Goal: Book appointment/travel/reservation

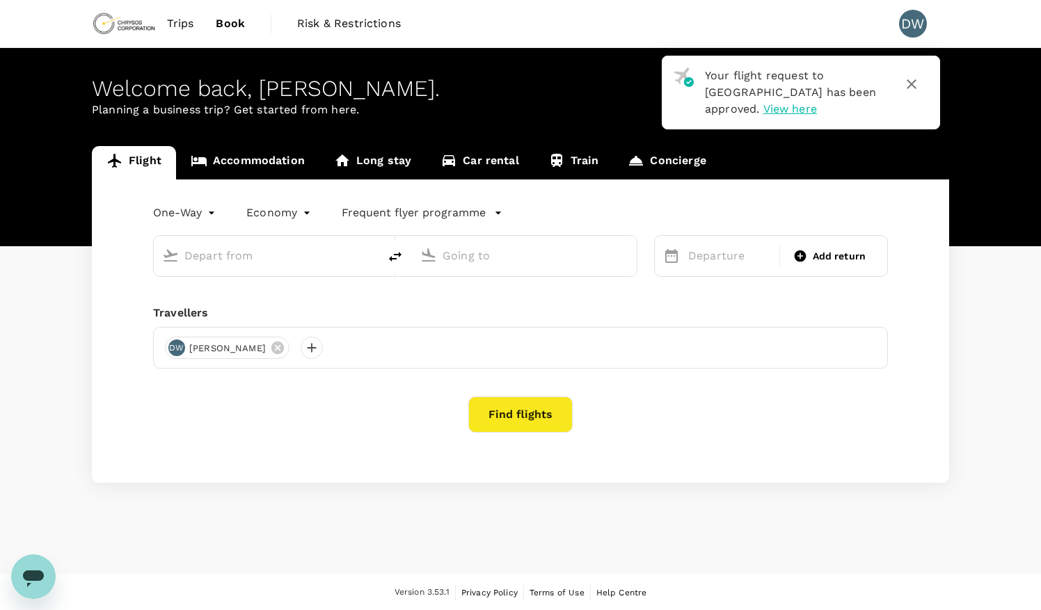
type input "roundtrip"
type input "[GEOGRAPHIC_DATA] (KMS)"
type input "Kotoka Intl (ACC)"
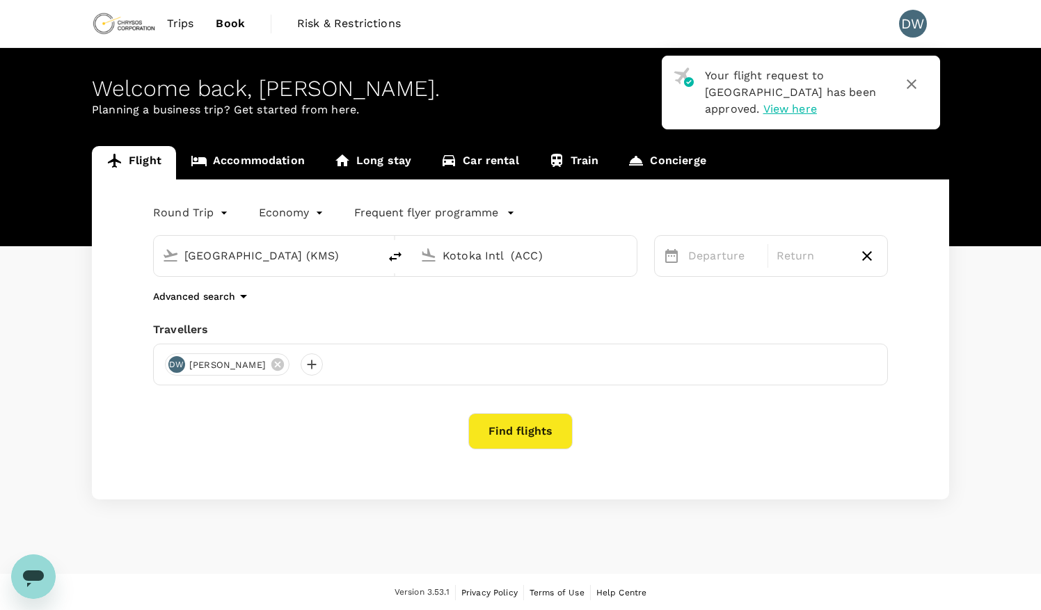
click at [316, 256] on input "[GEOGRAPHIC_DATA] (KMS)" at bounding box center [266, 256] width 165 height 22
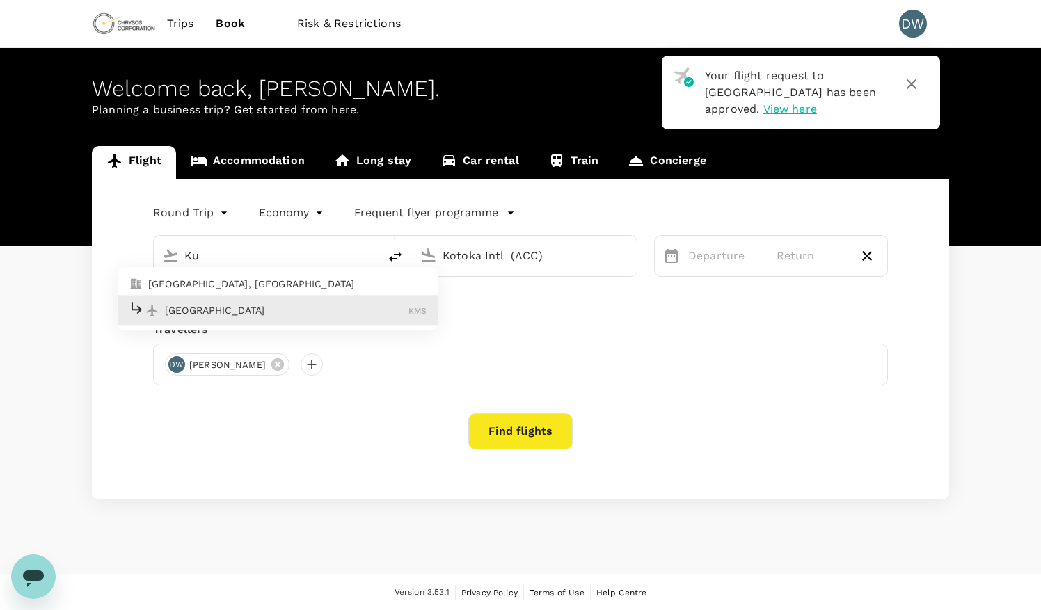
type input "K"
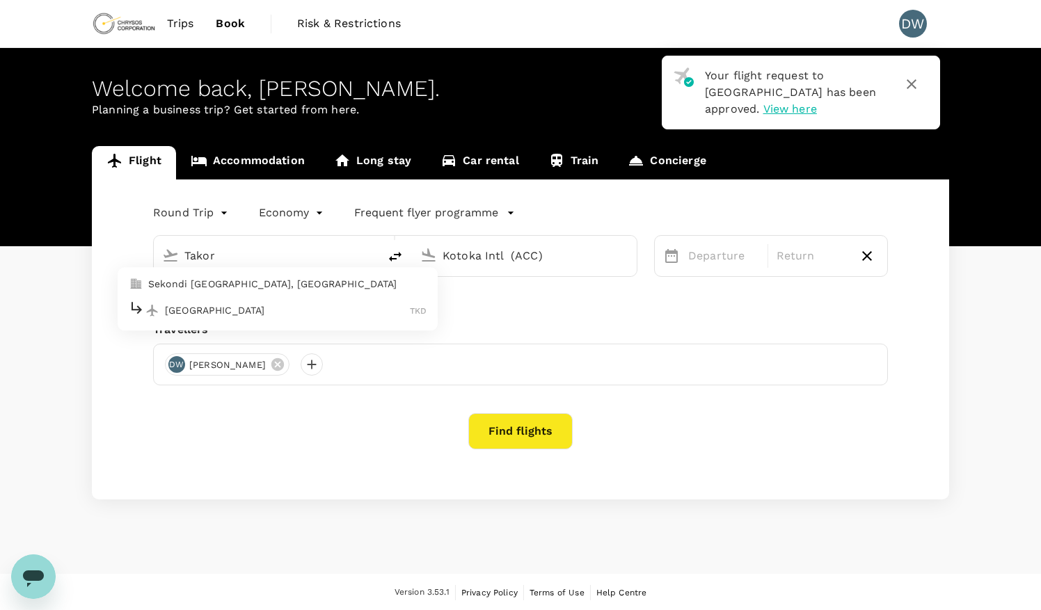
click at [247, 303] on p "[GEOGRAPHIC_DATA]" at bounding box center [287, 310] width 245 height 14
type input "[GEOGRAPHIC_DATA] (TKD)"
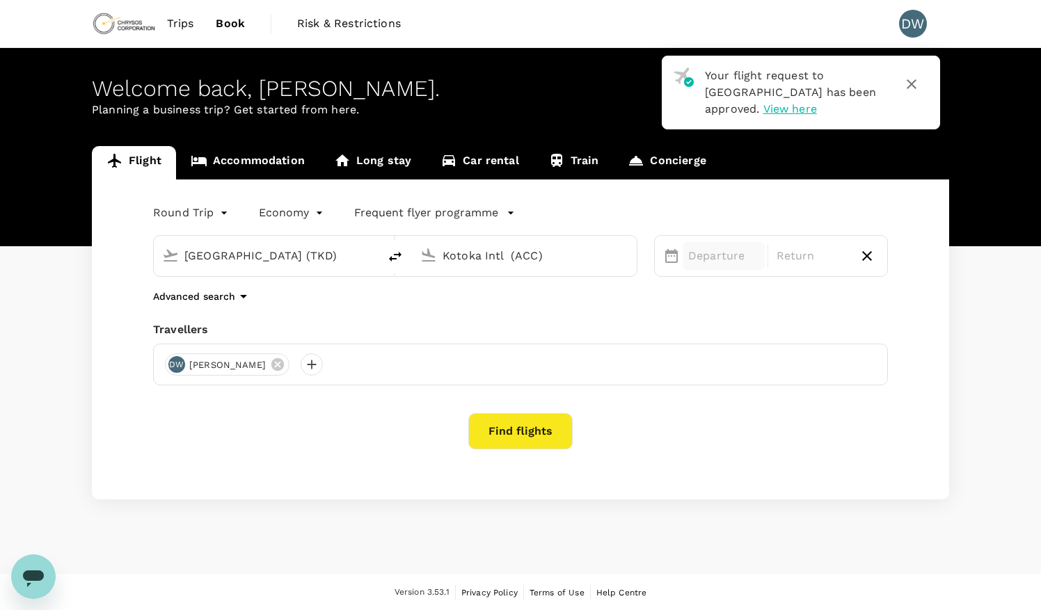
click at [706, 256] on p "Departure" at bounding box center [723, 256] width 71 height 17
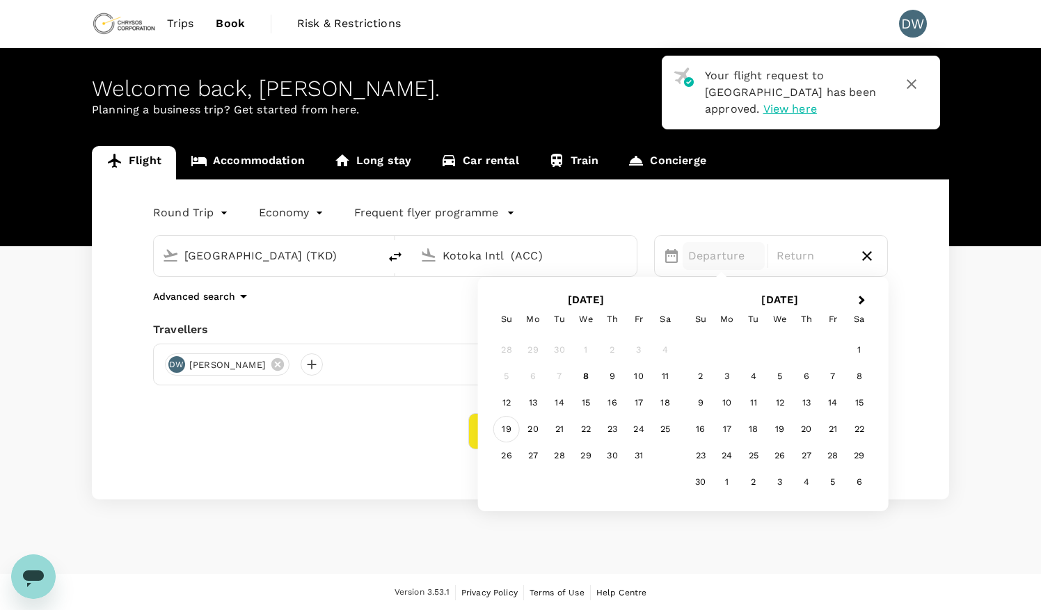
click at [507, 428] on div "19" at bounding box center [506, 429] width 26 height 26
click at [900, 322] on div "Round Trip roundtrip Economy economy Frequent flyer programme [GEOGRAPHIC_DATA]…" at bounding box center [521, 340] width 858 height 320
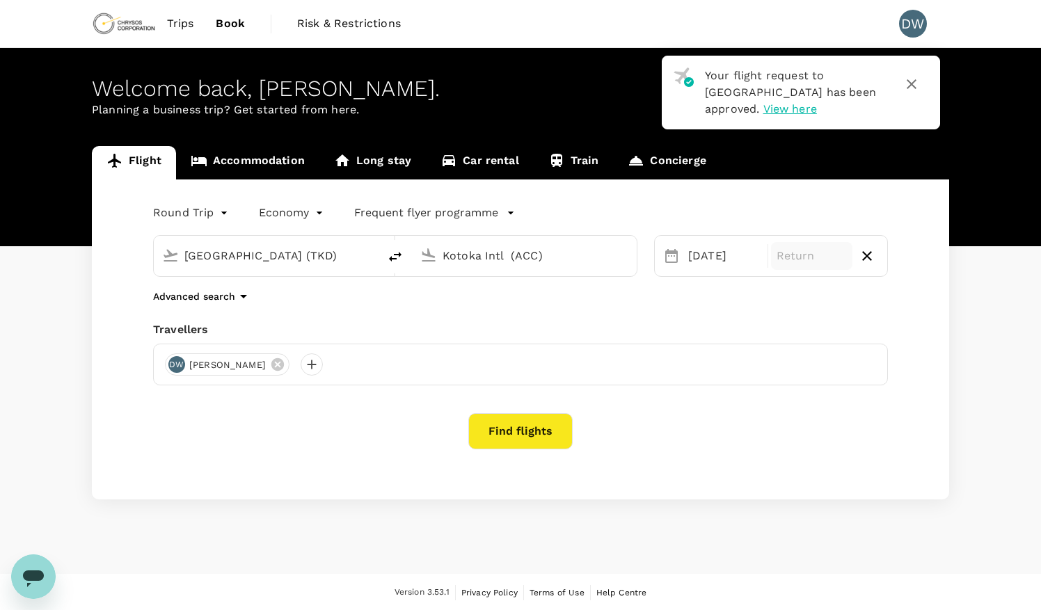
click at [819, 262] on p "Return" at bounding box center [812, 256] width 71 height 17
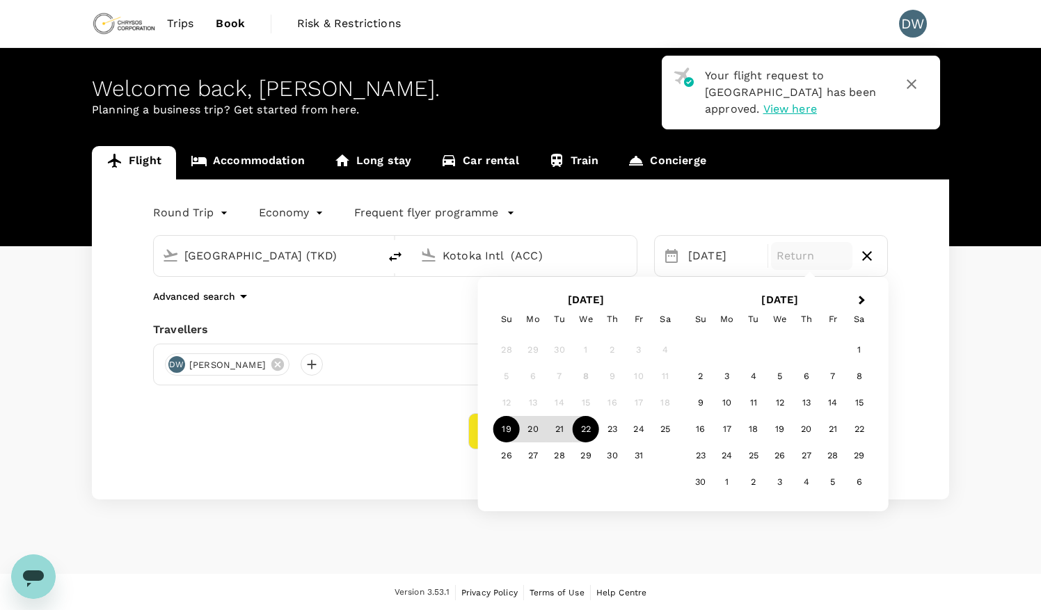
click at [587, 427] on div "22" at bounding box center [586, 429] width 26 height 26
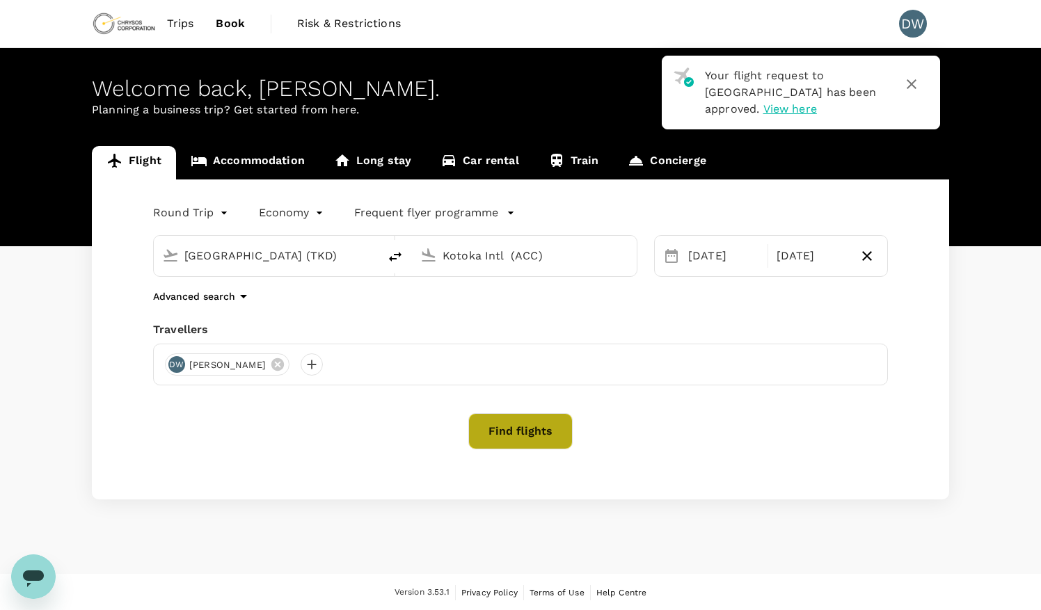
click at [521, 429] on button "Find flights" at bounding box center [520, 431] width 104 height 36
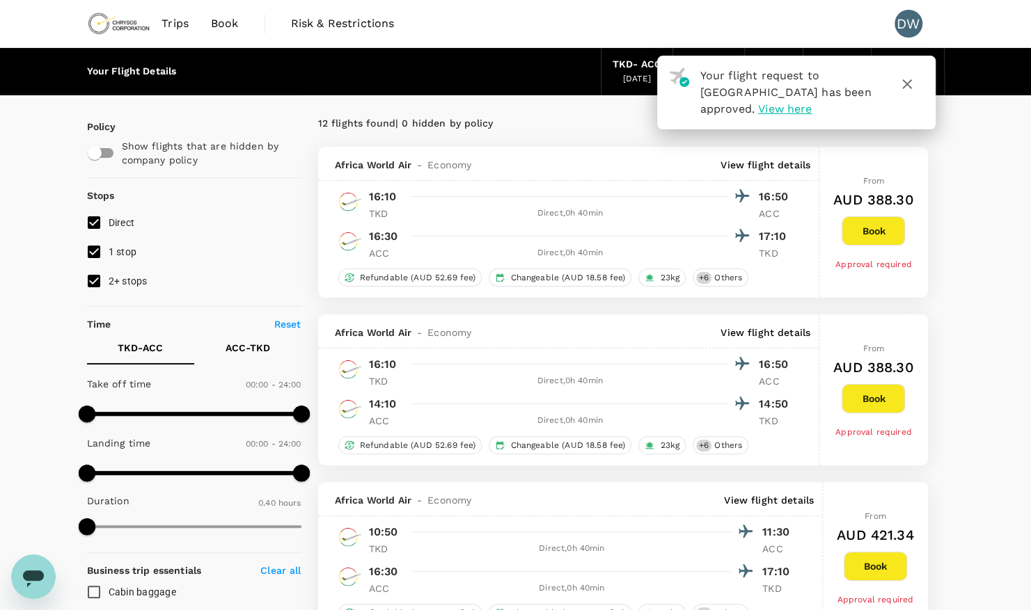
click at [908, 91] on icon "button" at bounding box center [907, 84] width 17 height 17
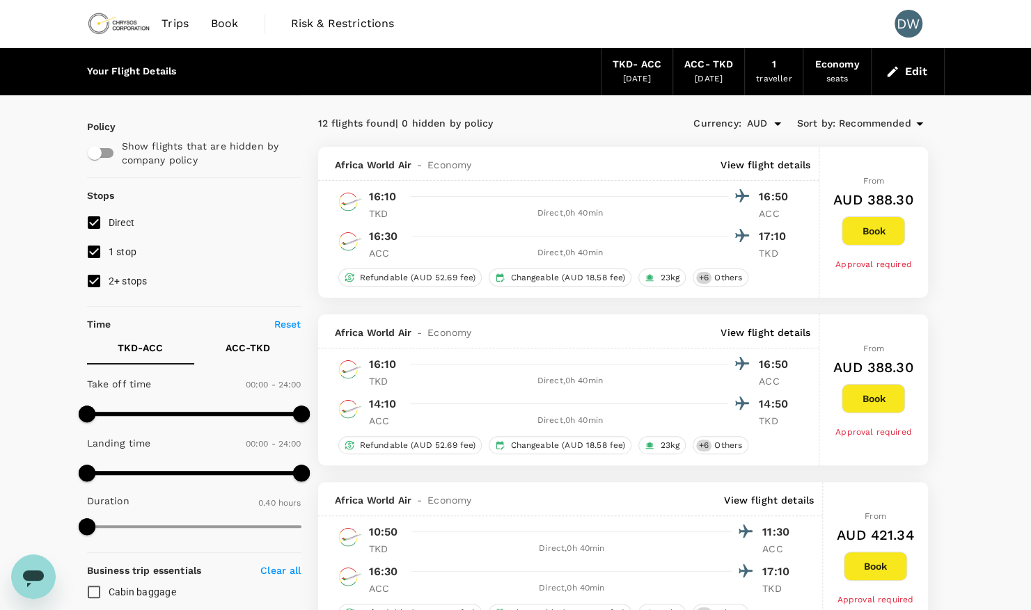
click at [710, 71] on div "ACC - TKD" at bounding box center [708, 64] width 49 height 15
click at [712, 77] on div "[DATE]" at bounding box center [709, 79] width 28 height 14
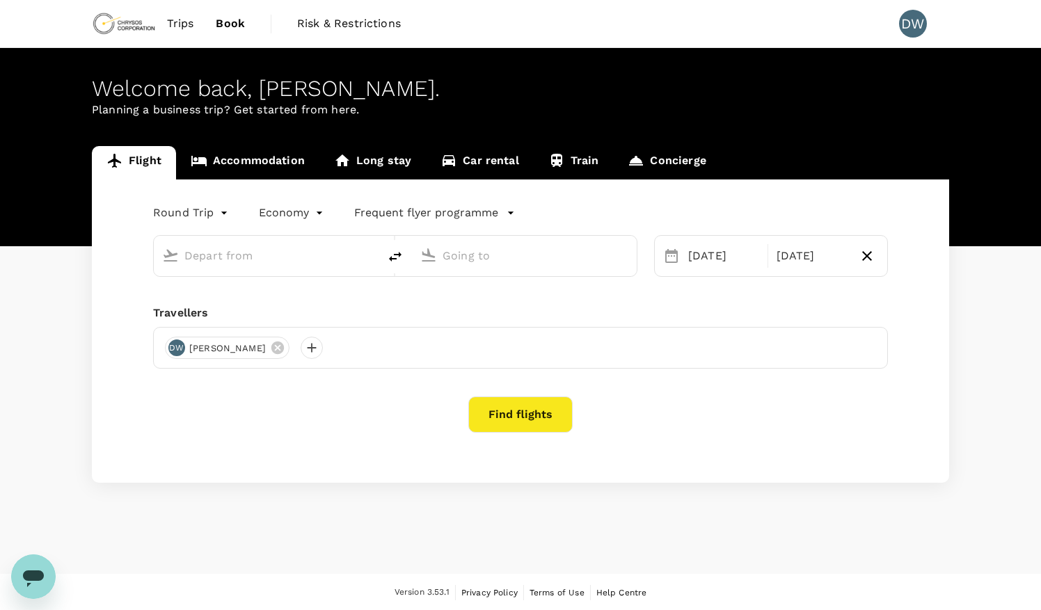
type input "[GEOGRAPHIC_DATA] (TKD)"
type input "Kotoka Intl (ACC)"
type input "[GEOGRAPHIC_DATA] (TKD)"
type input "Kotoka Intl (ACC)"
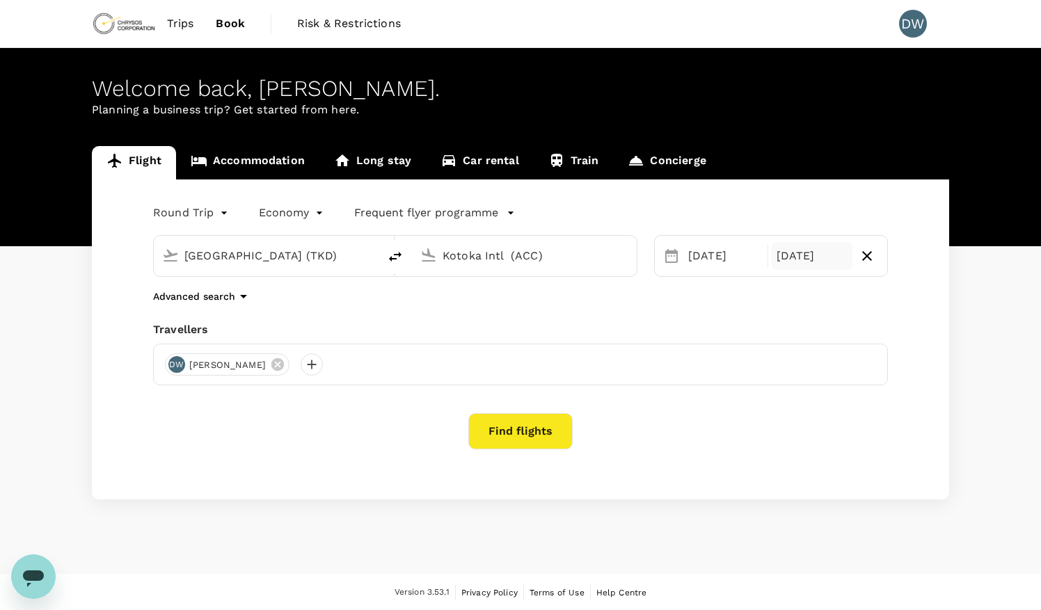
click at [802, 256] on div "[DATE]" at bounding box center [812, 256] width 82 height 28
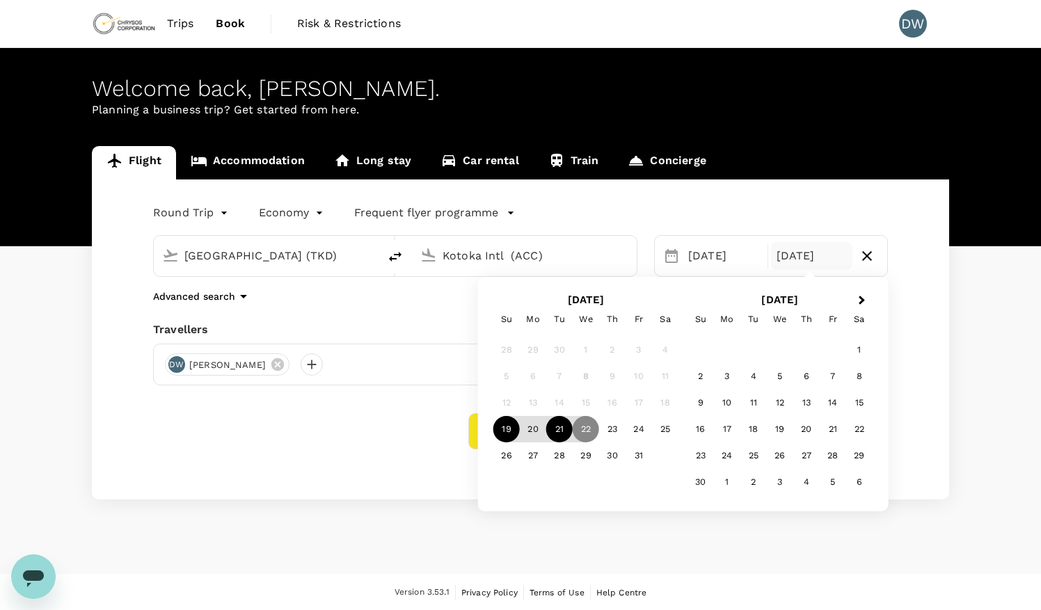
click at [564, 427] on div "21" at bounding box center [559, 429] width 26 height 26
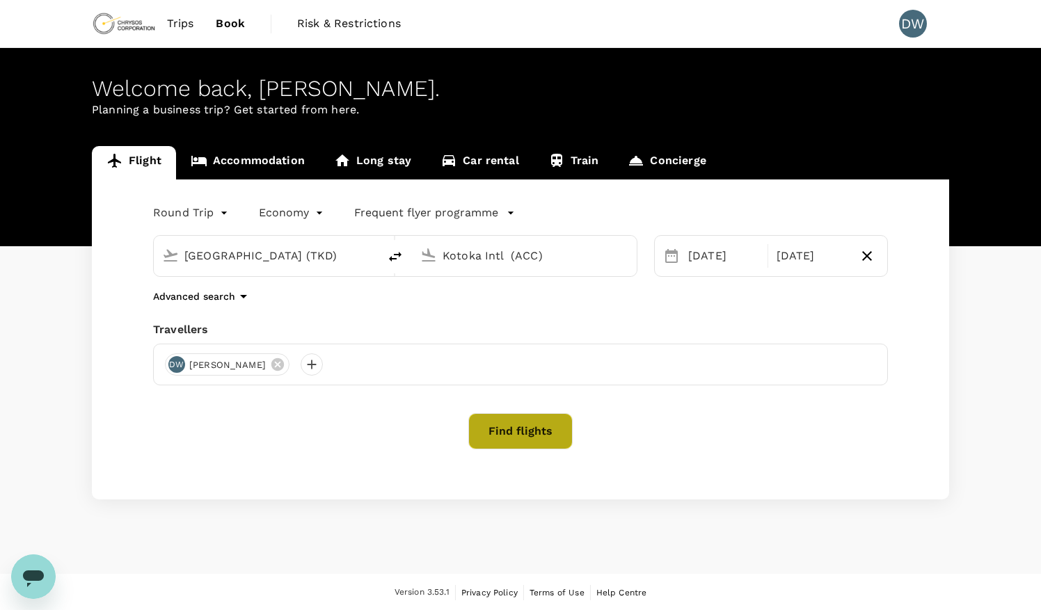
click at [544, 428] on button "Find flights" at bounding box center [520, 431] width 104 height 36
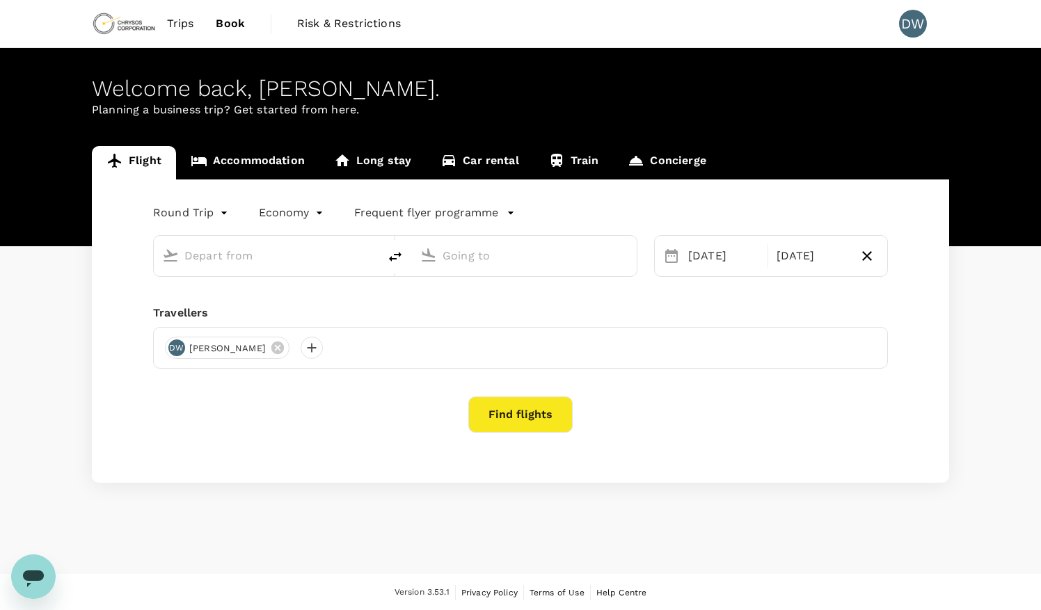
type input "[GEOGRAPHIC_DATA] (TKD)"
type input "Kotoka Intl (ACC)"
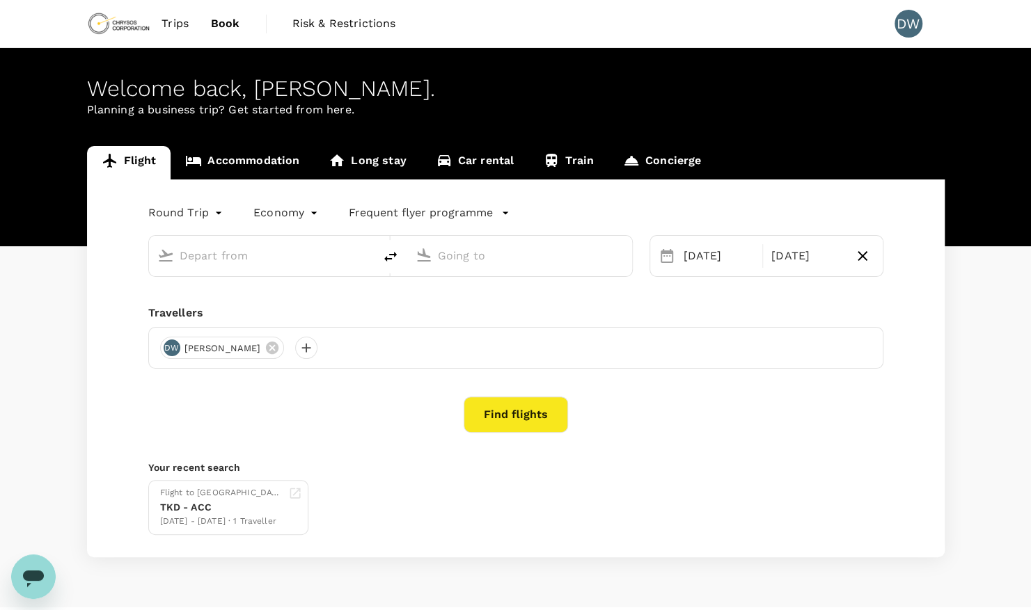
type input "[GEOGRAPHIC_DATA] (TKD)"
type input "Kotoka Intl (ACC)"
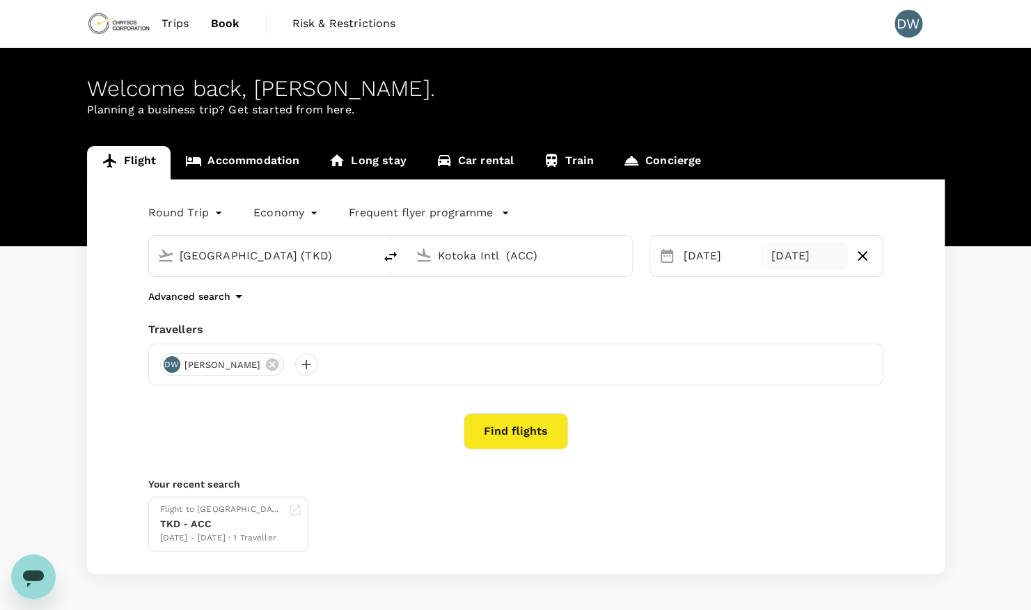
click at [812, 256] on div "[DATE]" at bounding box center [807, 256] width 82 height 28
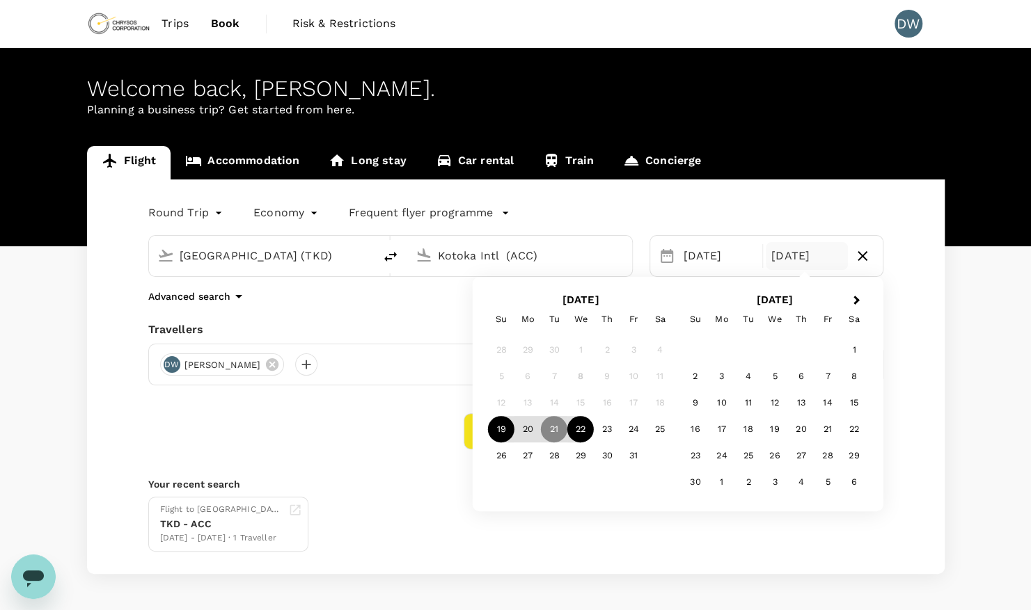
click at [585, 426] on div "22" at bounding box center [580, 429] width 26 height 26
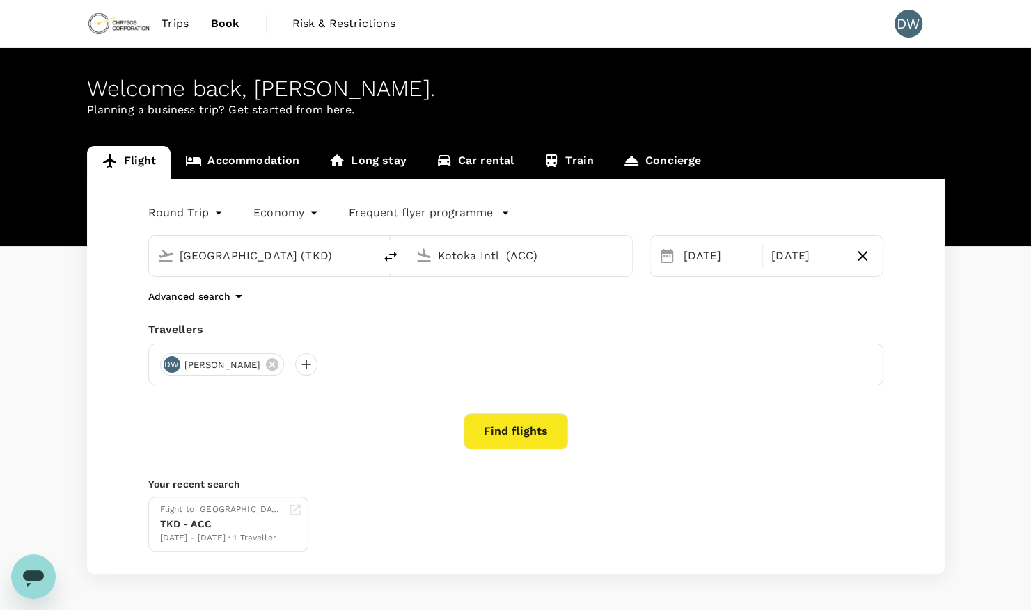
click at [535, 430] on button "Find flights" at bounding box center [516, 431] width 104 height 36
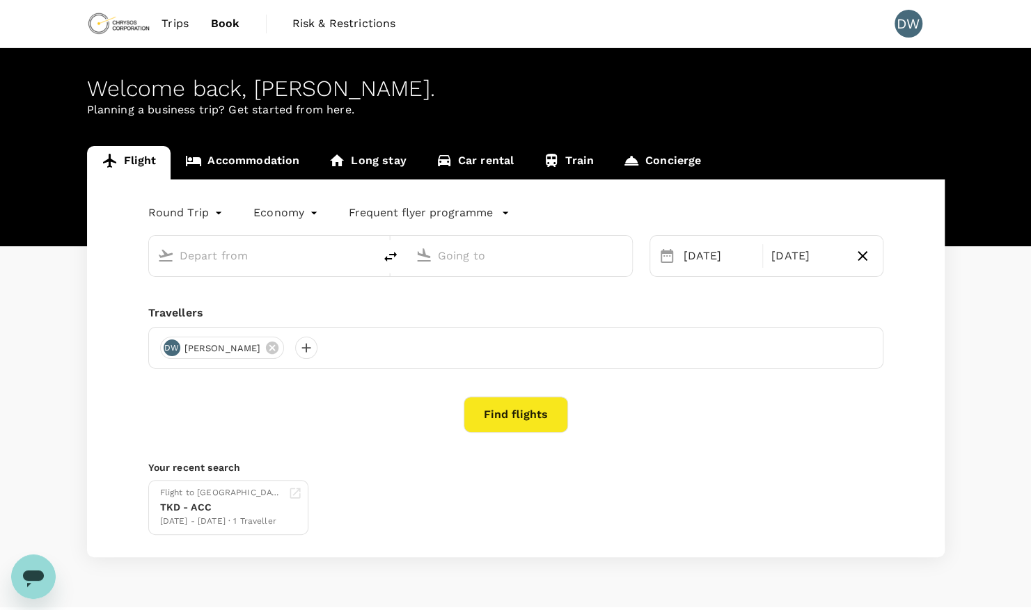
type input "[GEOGRAPHIC_DATA] (TKD)"
type input "Kotoka Intl (ACC)"
type input "[GEOGRAPHIC_DATA] (TKD)"
type input "Kotoka Intl (ACC)"
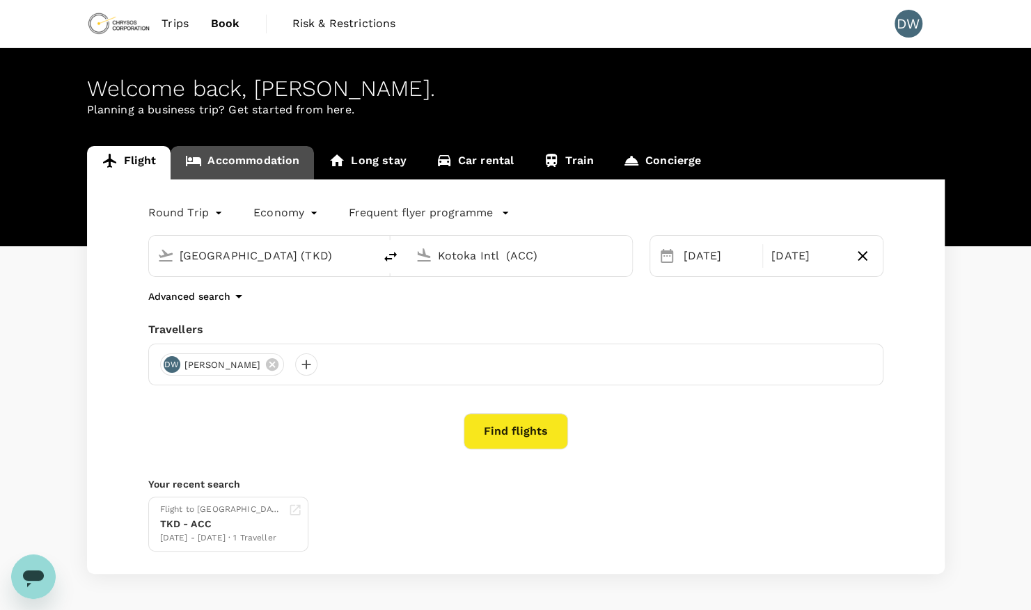
click at [264, 166] on link "Accommodation" at bounding box center [242, 162] width 143 height 33
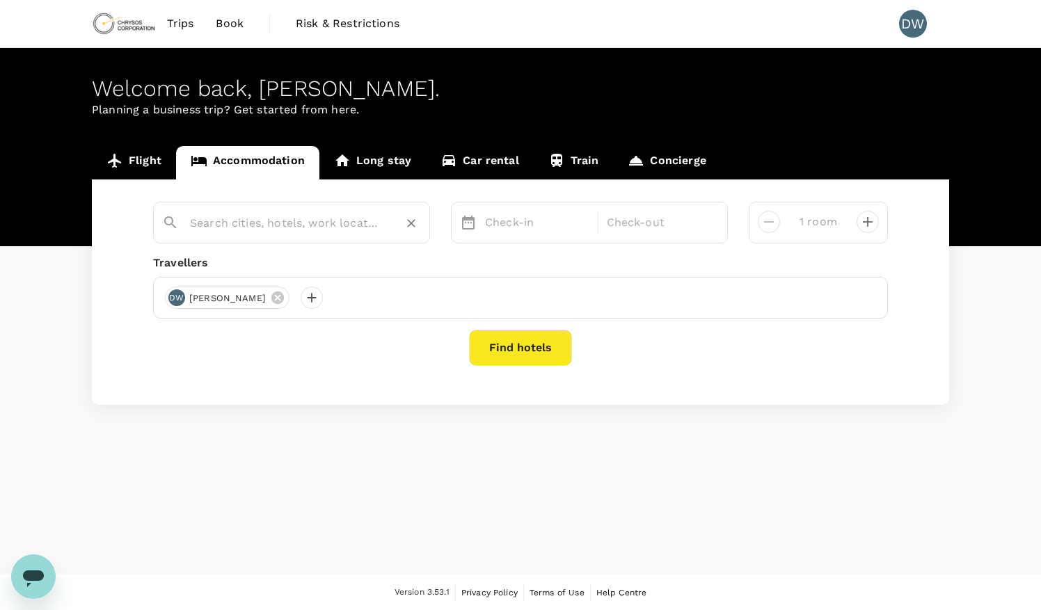
click at [321, 223] on input "text" at bounding box center [286, 223] width 192 height 22
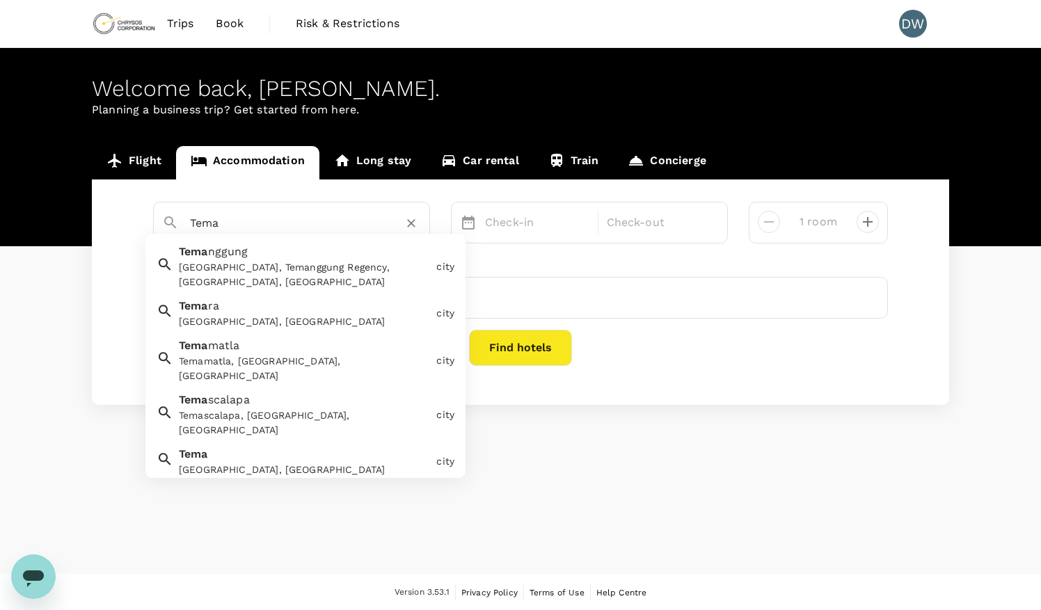
click at [216, 441] on div "Tema Tema, [GEOGRAPHIC_DATA]" at bounding box center [302, 459] width 258 height 37
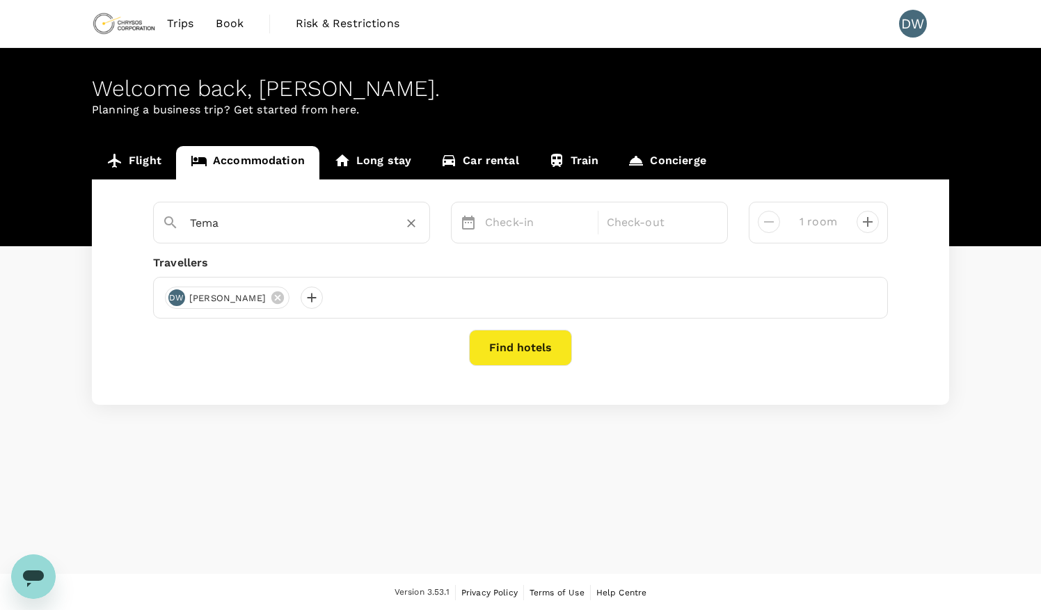
type input "Tema"
click at [541, 350] on button "Find hotels" at bounding box center [520, 348] width 103 height 36
click at [454, 417] on div "Welcome back , [PERSON_NAME] . Planning a business trip? Get started from here.…" at bounding box center [520, 311] width 1041 height 526
click at [531, 231] on p "Check-in" at bounding box center [537, 222] width 104 height 17
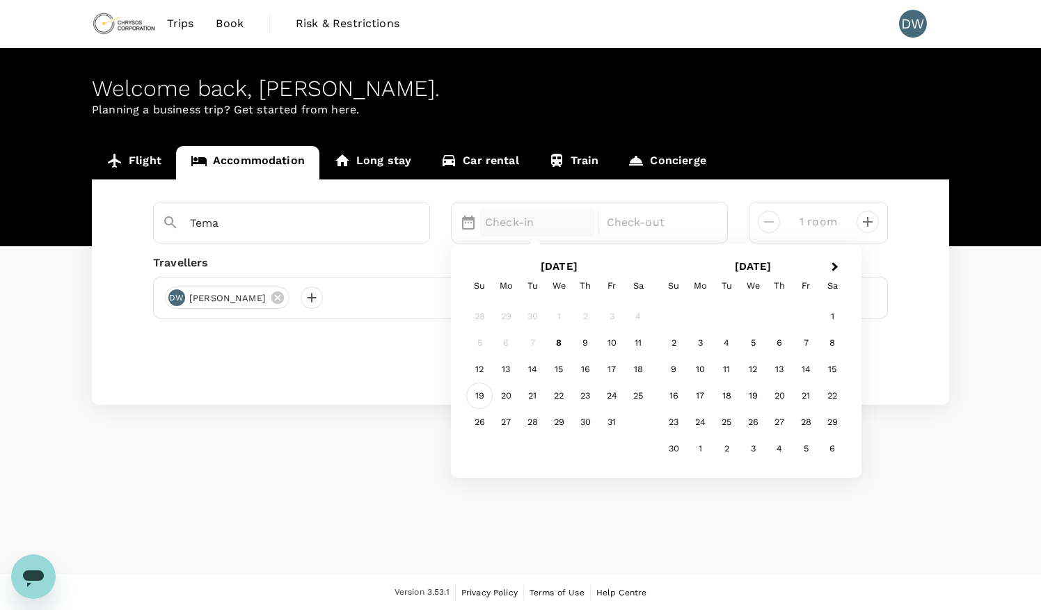
click at [486, 393] on div "19" at bounding box center [479, 397] width 26 height 26
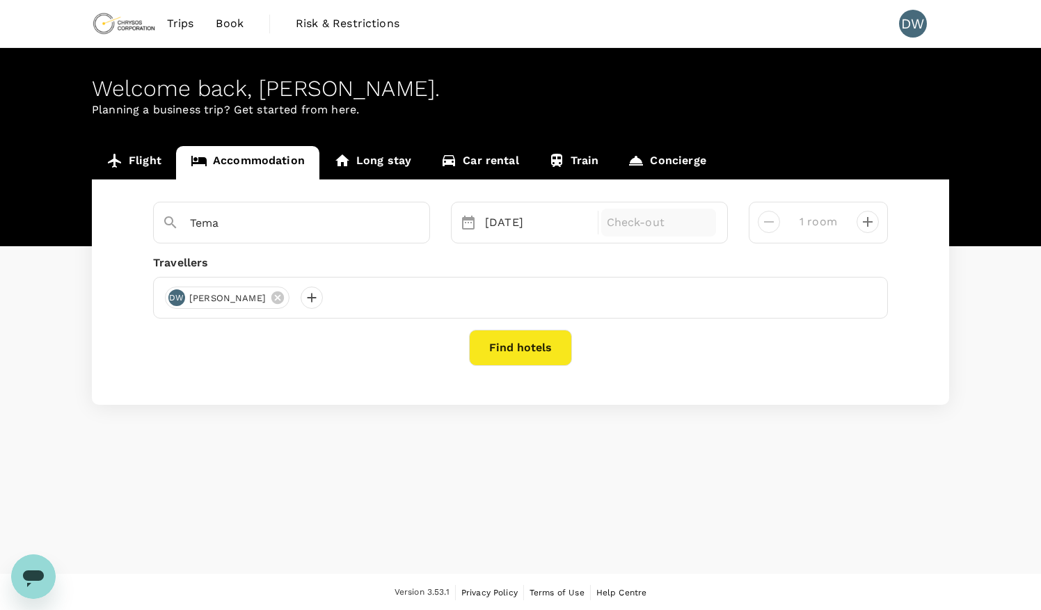
click at [647, 217] on p "Check-out" at bounding box center [659, 222] width 104 height 17
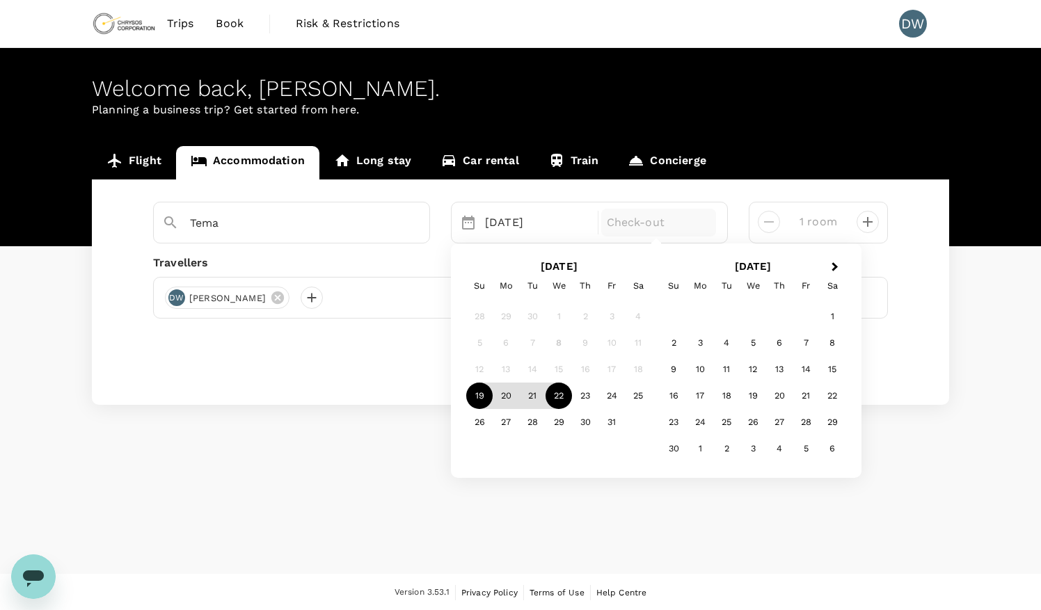
click at [559, 397] on div "22" at bounding box center [559, 397] width 26 height 26
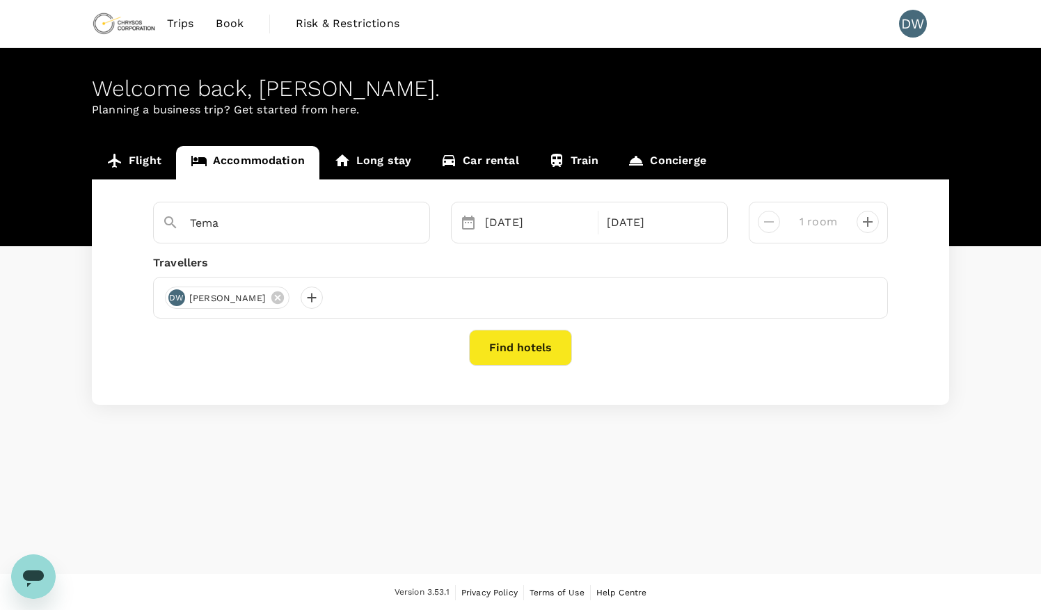
click at [649, 455] on div "Welcome back , [PERSON_NAME] . Planning a business trip? Get started from here.…" at bounding box center [520, 311] width 1041 height 526
click at [867, 223] on icon "decrease" at bounding box center [868, 222] width 10 height 10
click at [768, 226] on icon "decrease" at bounding box center [769, 222] width 17 height 17
type input "1 room"
click at [610, 445] on div "Welcome back , [PERSON_NAME] . Planning a business trip? Get started from here.…" at bounding box center [520, 311] width 1041 height 526
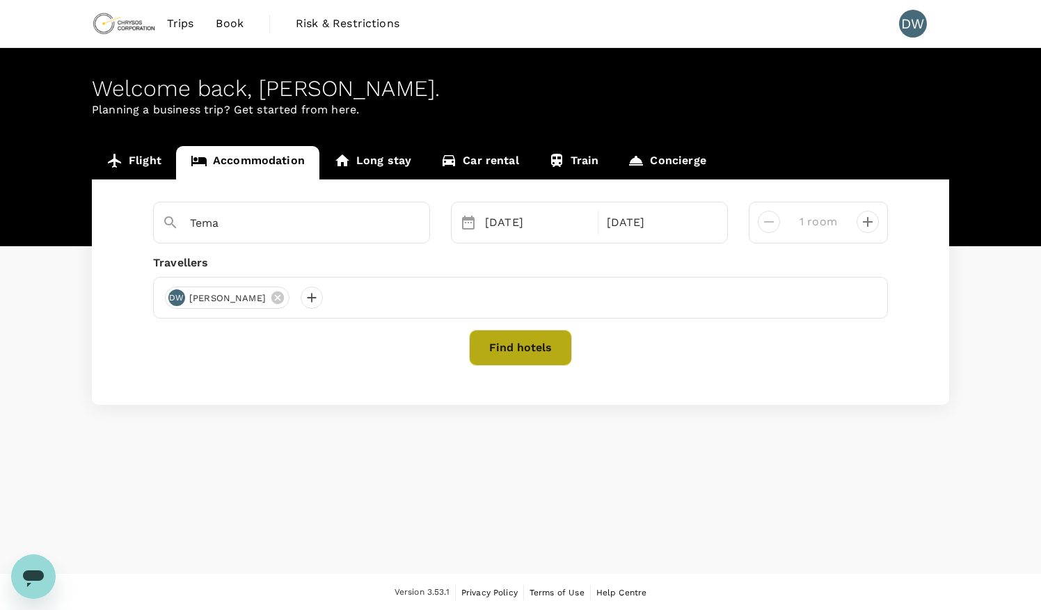
click at [524, 348] on button "Find hotels" at bounding box center [520, 348] width 103 height 36
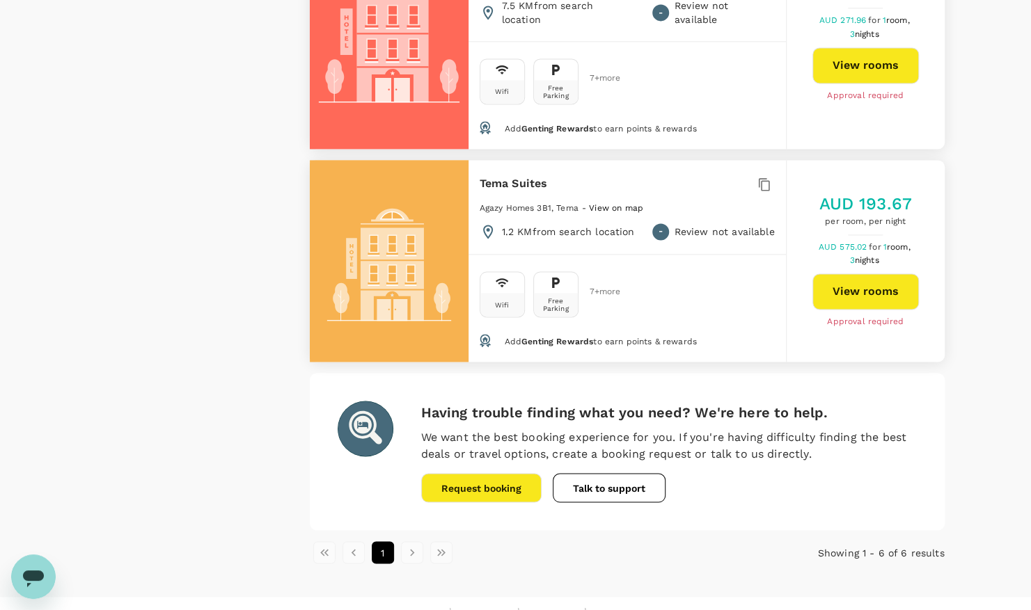
scroll to position [1178, 0]
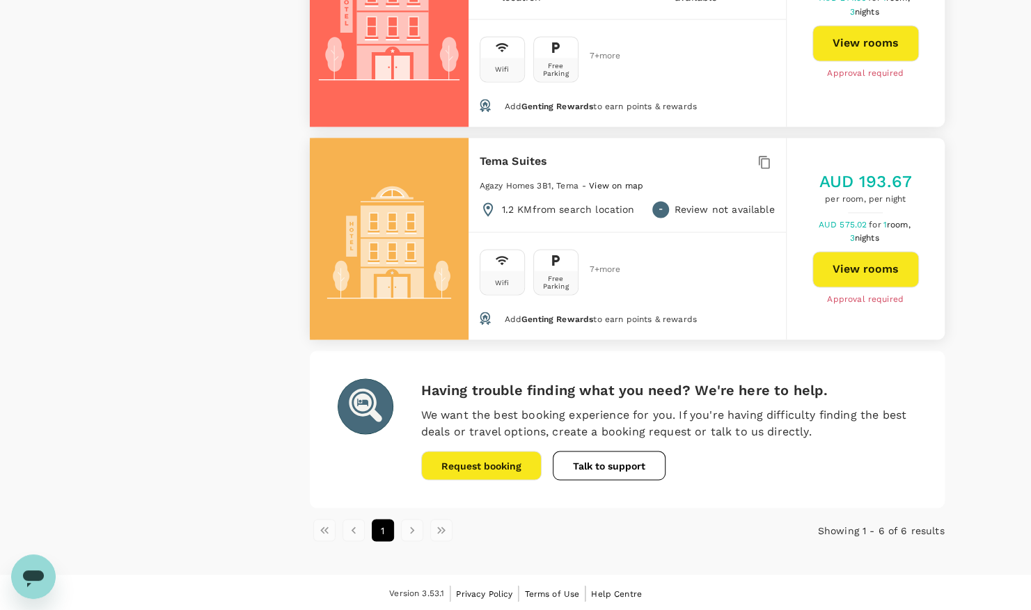
click at [413, 530] on li "pagination navigation" at bounding box center [411, 530] width 29 height 22
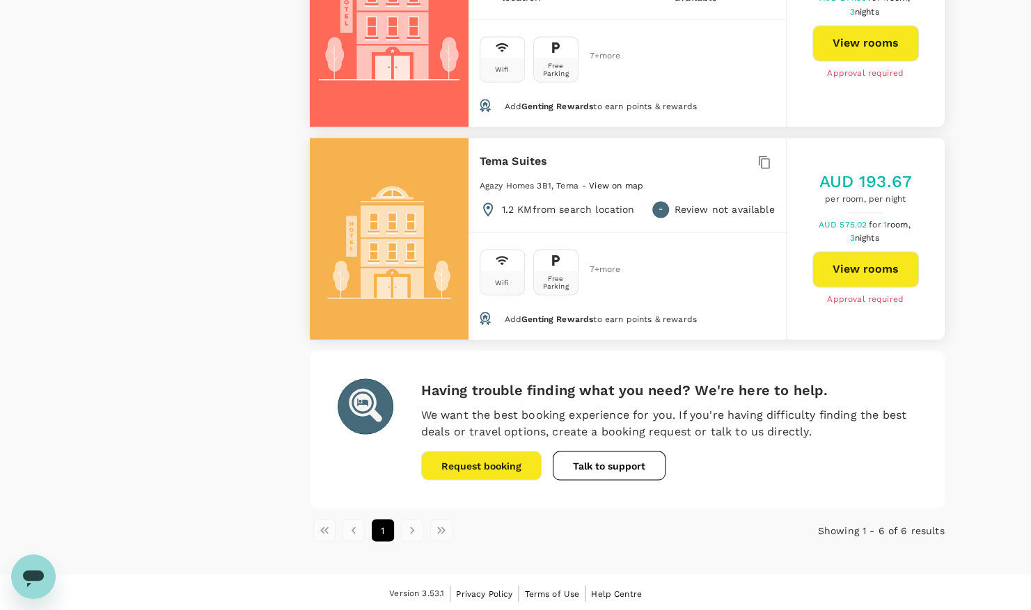
click at [439, 530] on li "pagination navigation" at bounding box center [441, 530] width 29 height 22
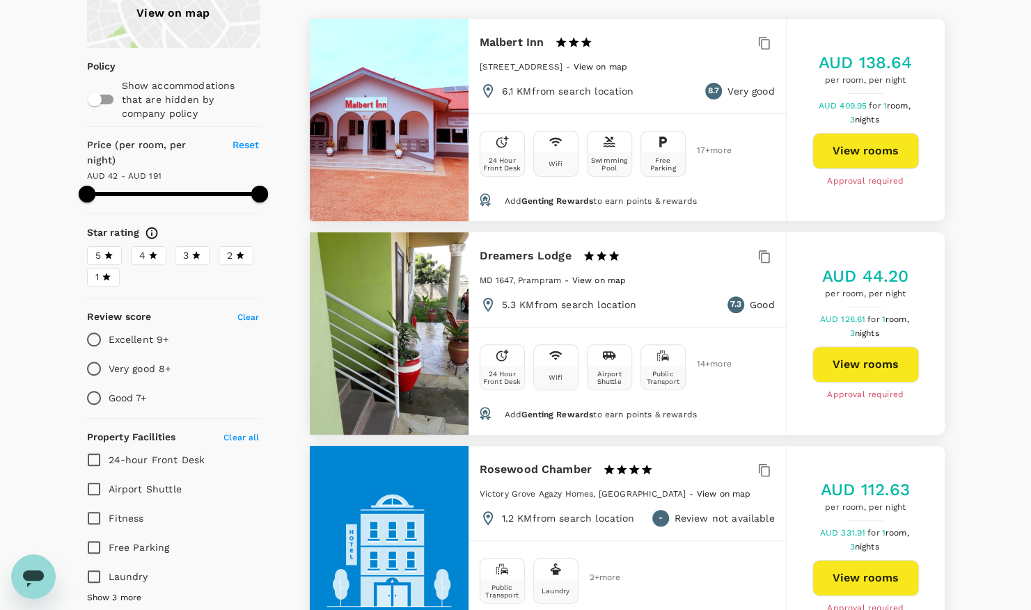
scroll to position [127, 0]
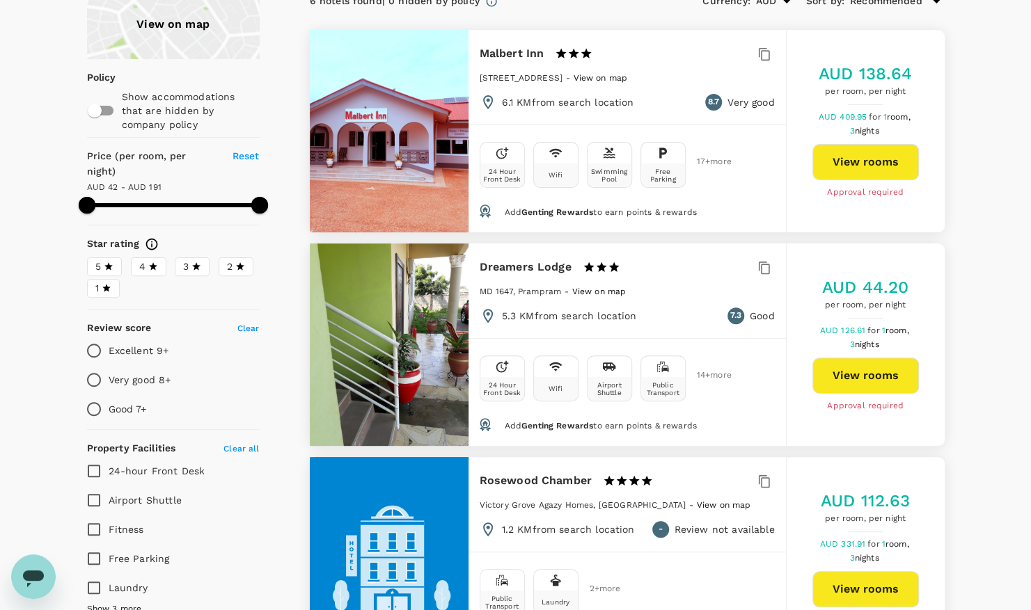
click at [101, 113] on input "checkbox" at bounding box center [94, 110] width 79 height 26
checkbox input "true"
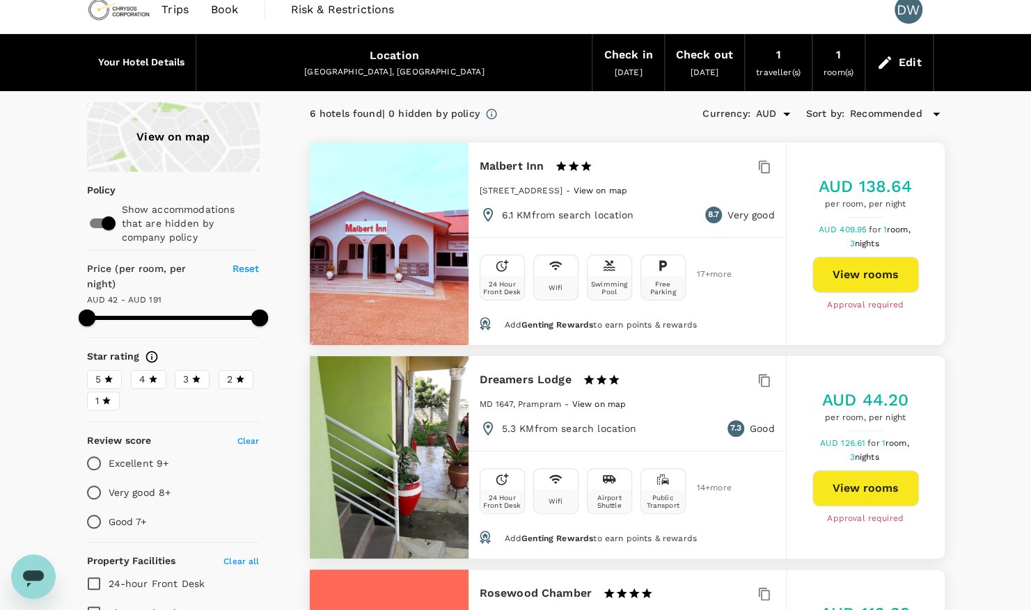
scroll to position [0, 0]
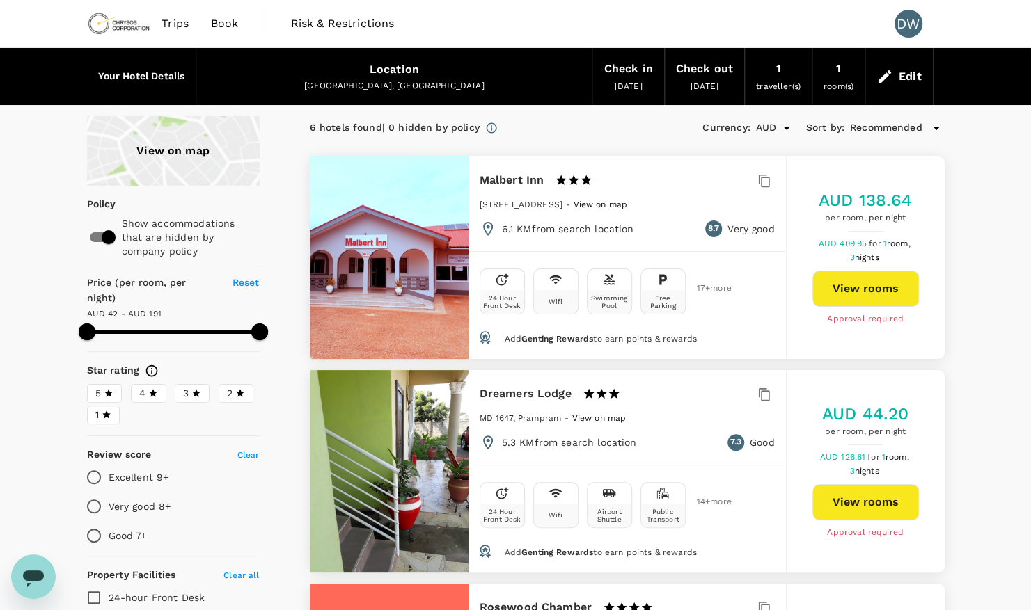
type input "190.88"
click at [108, 233] on input "checkbox" at bounding box center [108, 237] width 79 height 26
checkbox input "false"
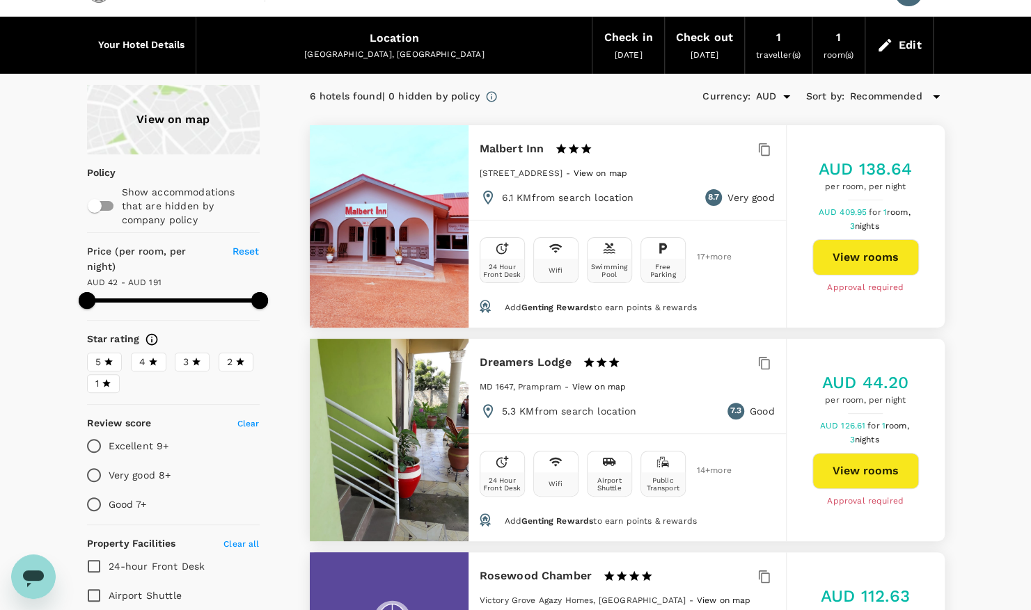
scroll to position [33, 0]
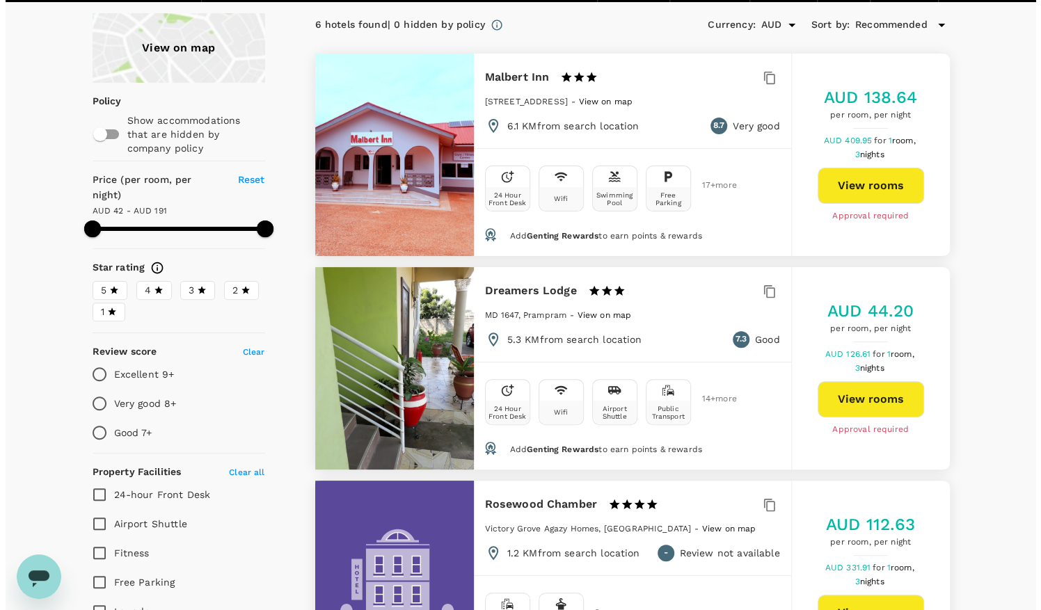
scroll to position [0, 0]
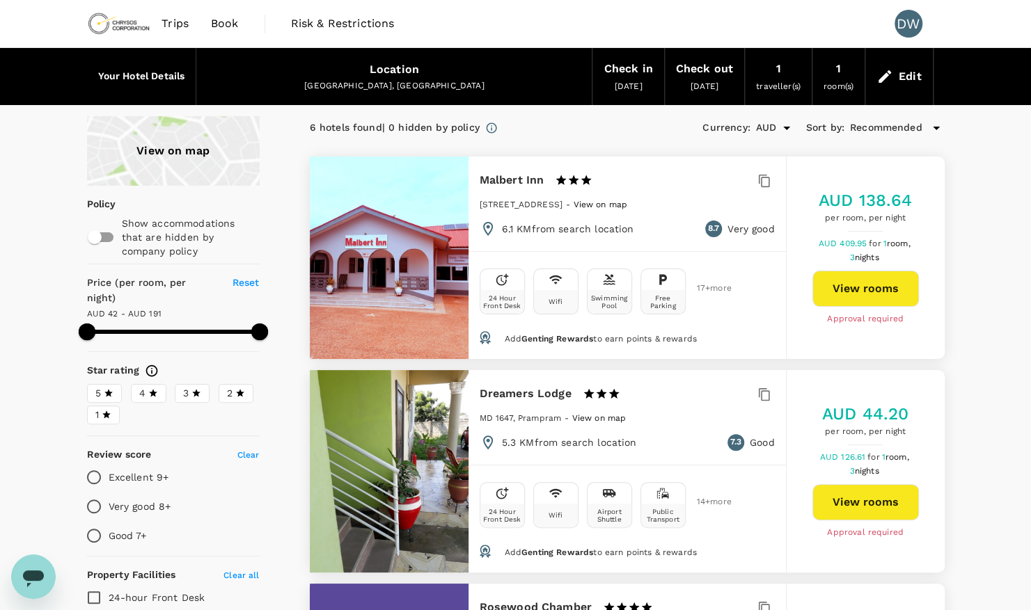
type input "190.88"
